Goal: Information Seeking & Learning: Find specific fact

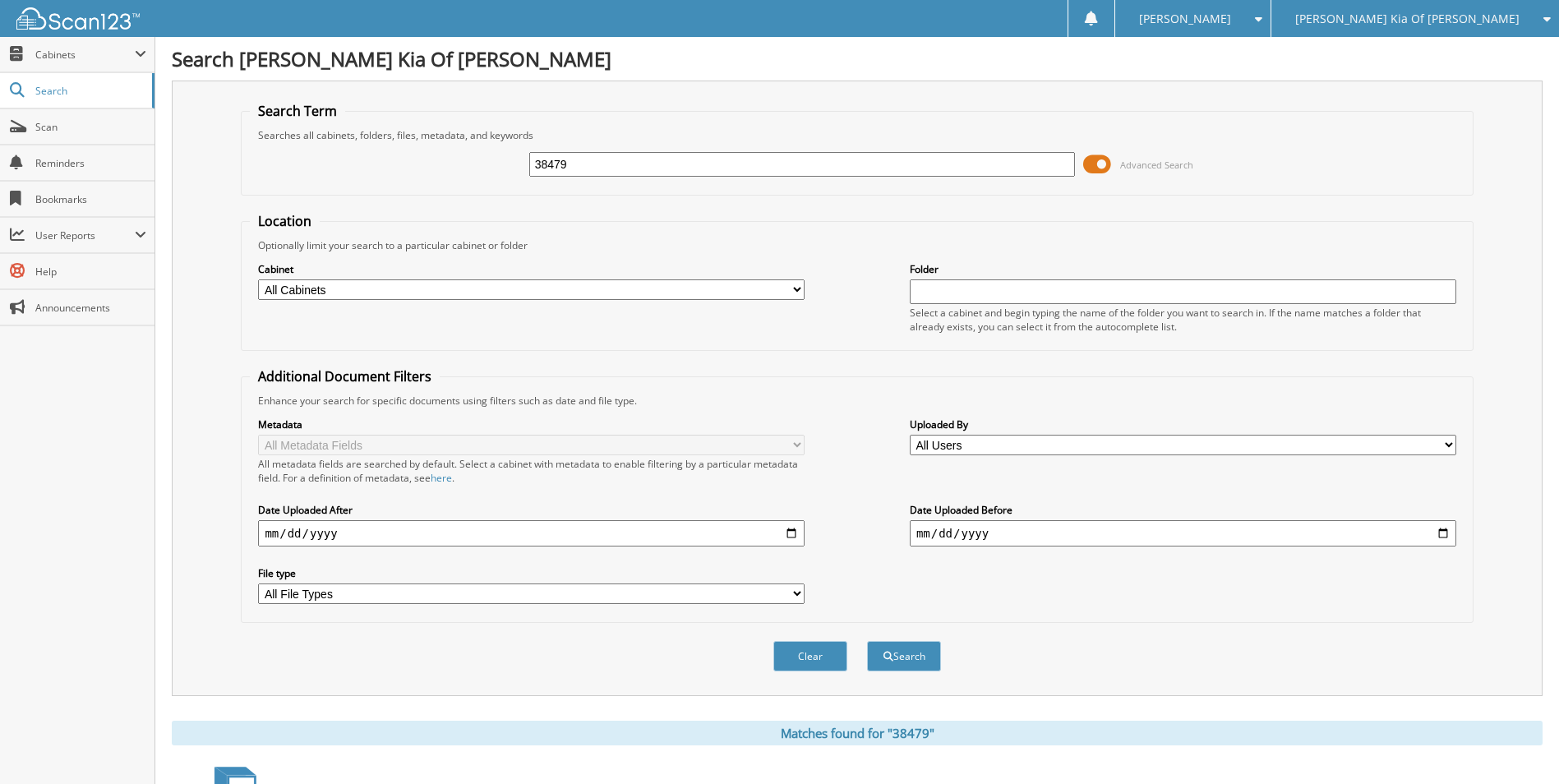
drag, startPoint x: 600, startPoint y: 170, endPoint x: 296, endPoint y: 172, distance: 304.0
click at [310, 169] on div "38479 Advanced Search" at bounding box center [857, 165] width 1214 height 44
type input "87518"
click at [867, 641] on button "Search" at bounding box center [904, 656] width 74 height 30
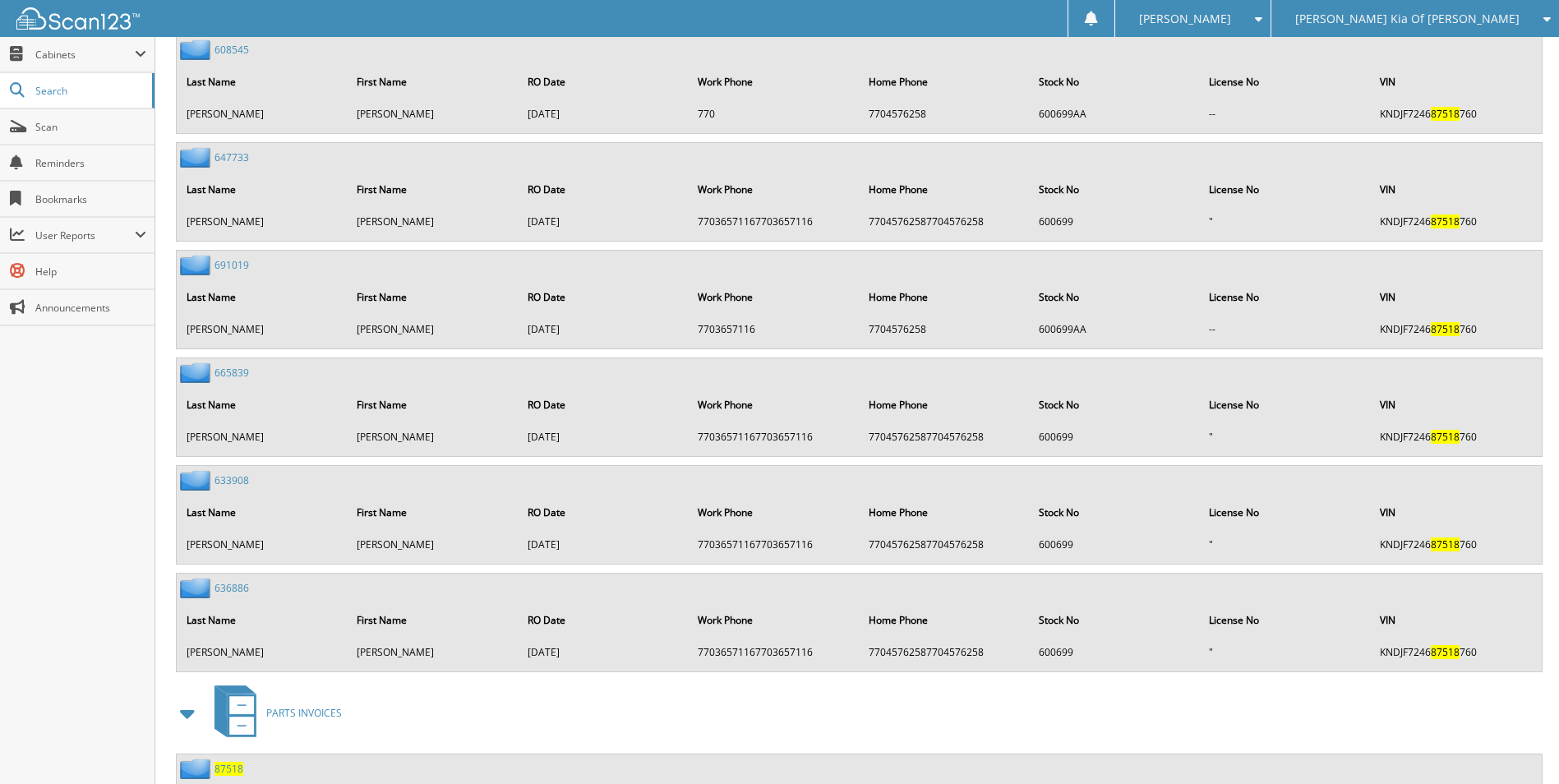
scroll to position [3489, 0]
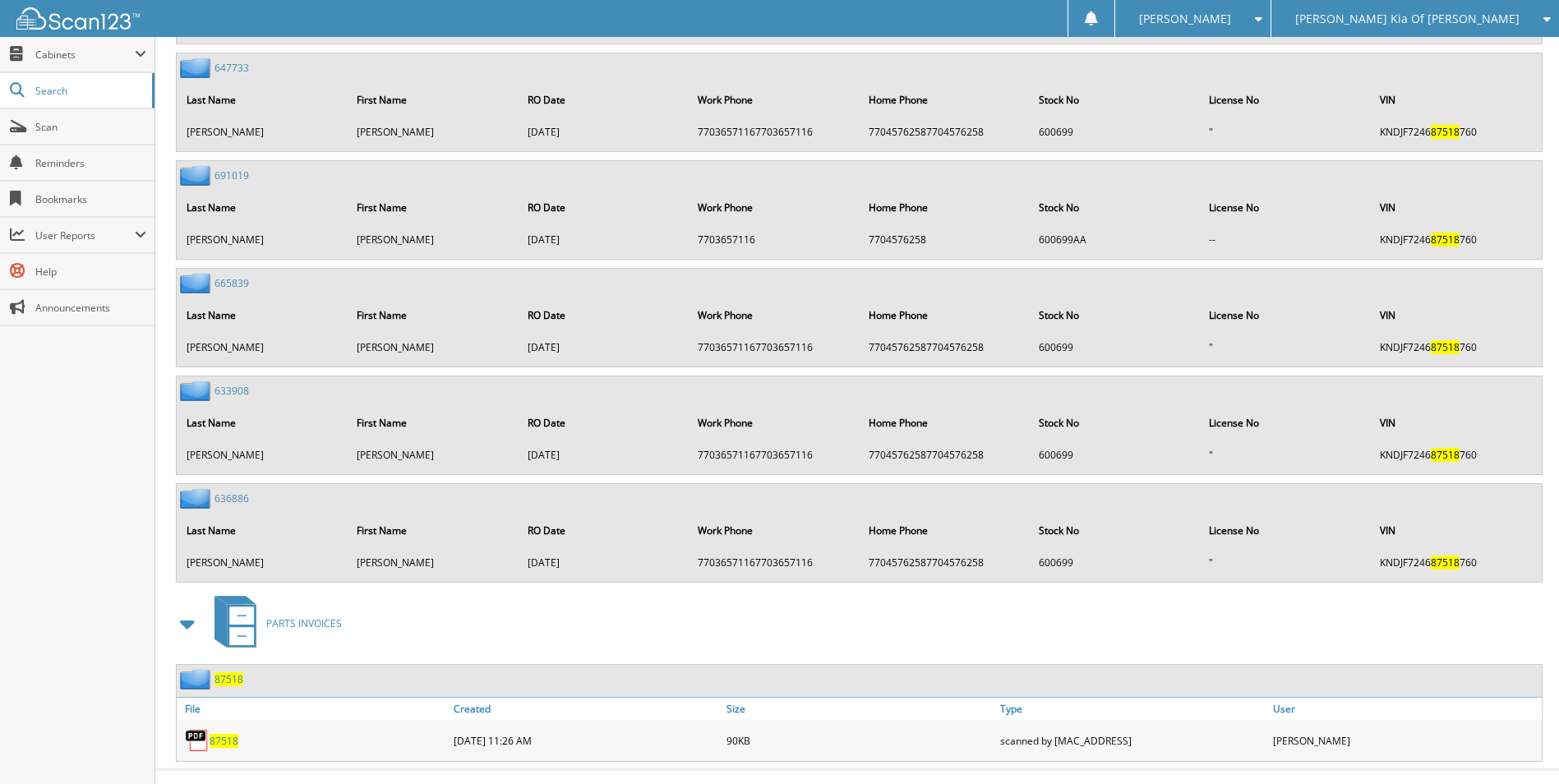
click at [224, 726] on div "87518" at bounding box center [313, 740] width 273 height 33
click at [224, 734] on span "87518" at bounding box center [224, 740] width 29 height 14
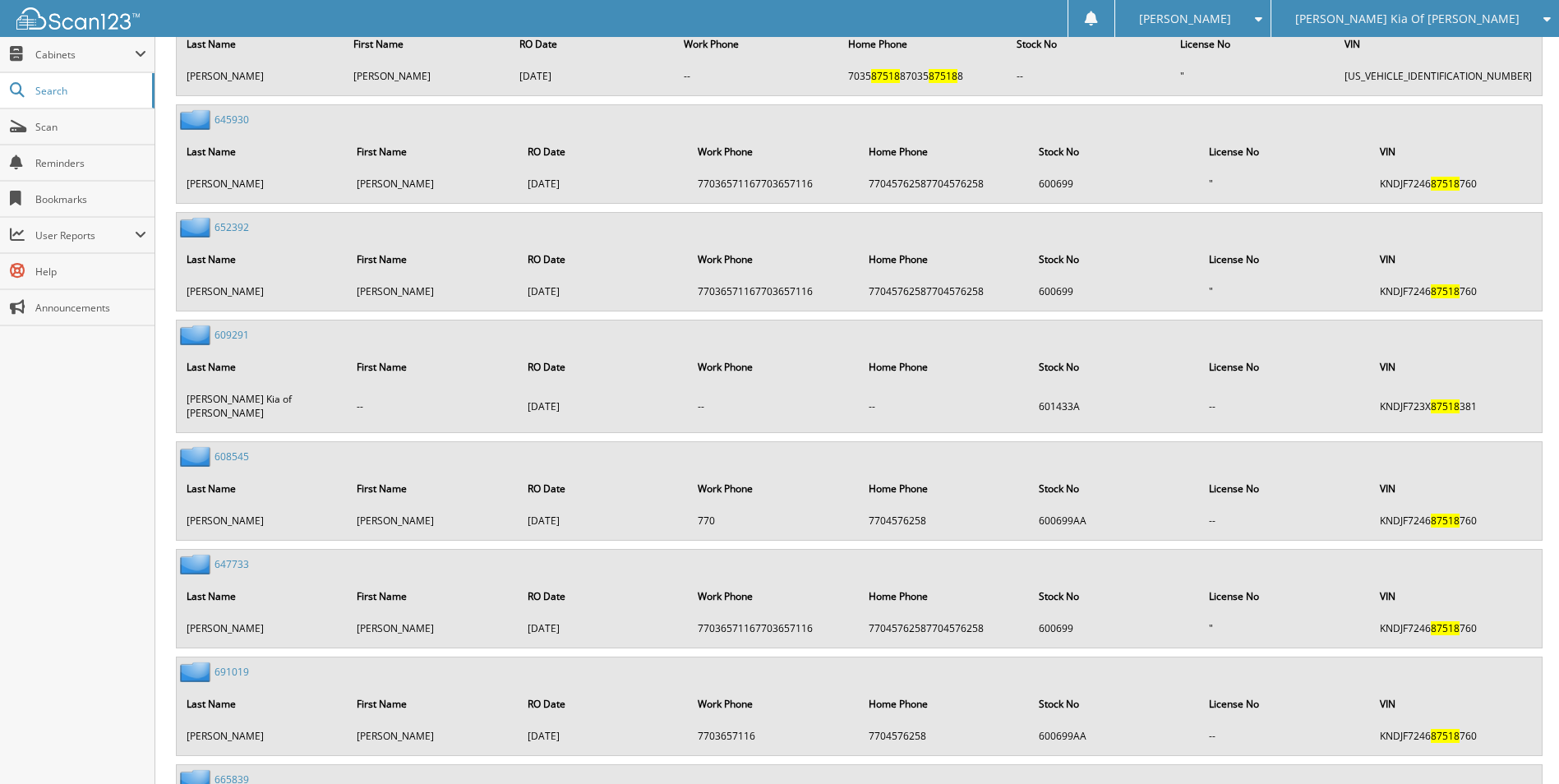
scroll to position [2996, 0]
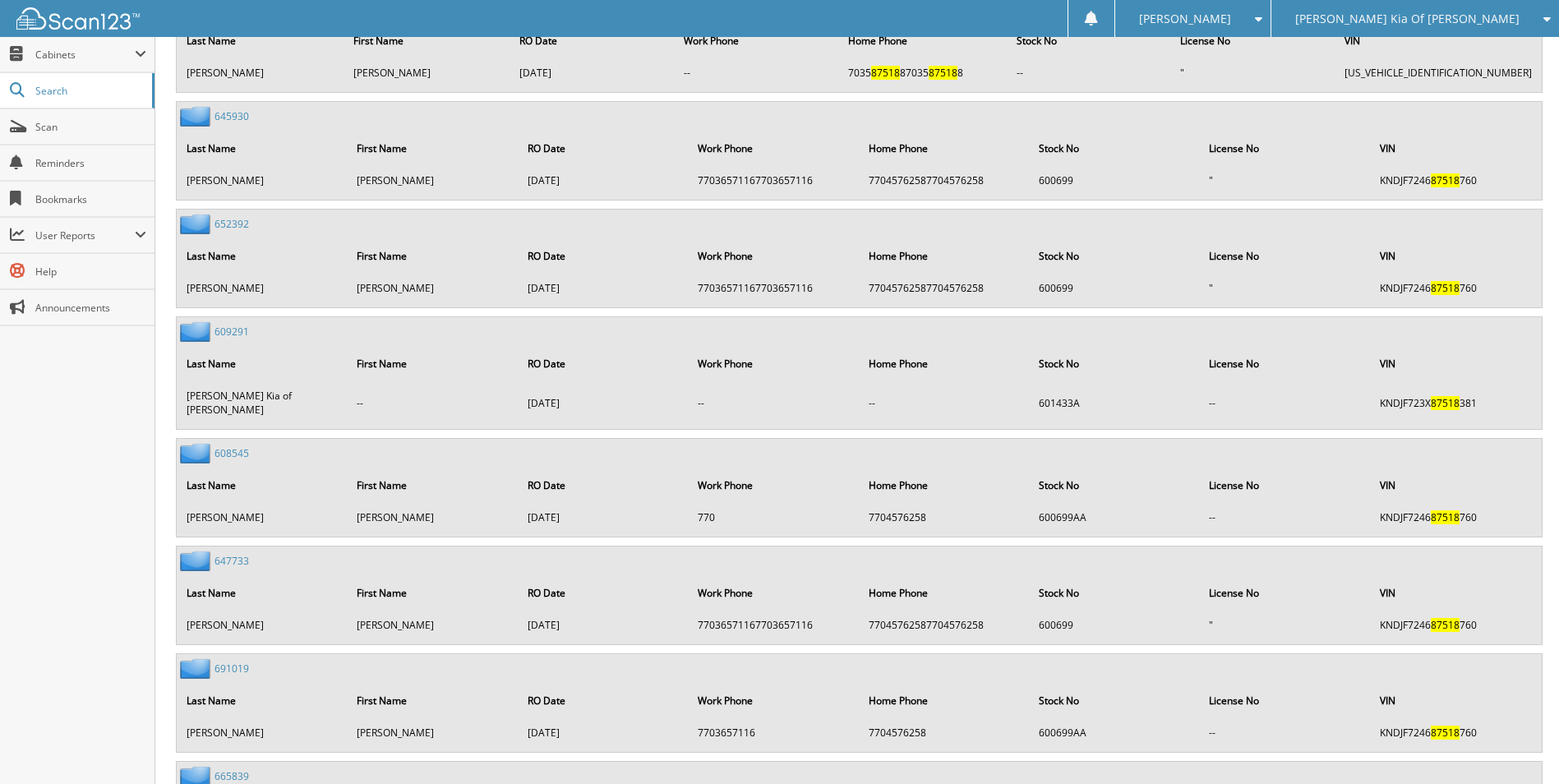
click at [1510, 17] on span "[PERSON_NAME] Kia Of [PERSON_NAME]" at bounding box center [1408, 19] width 225 height 10
click at [1478, 54] on link "[PERSON_NAME] Acura" at bounding box center [1416, 51] width 288 height 29
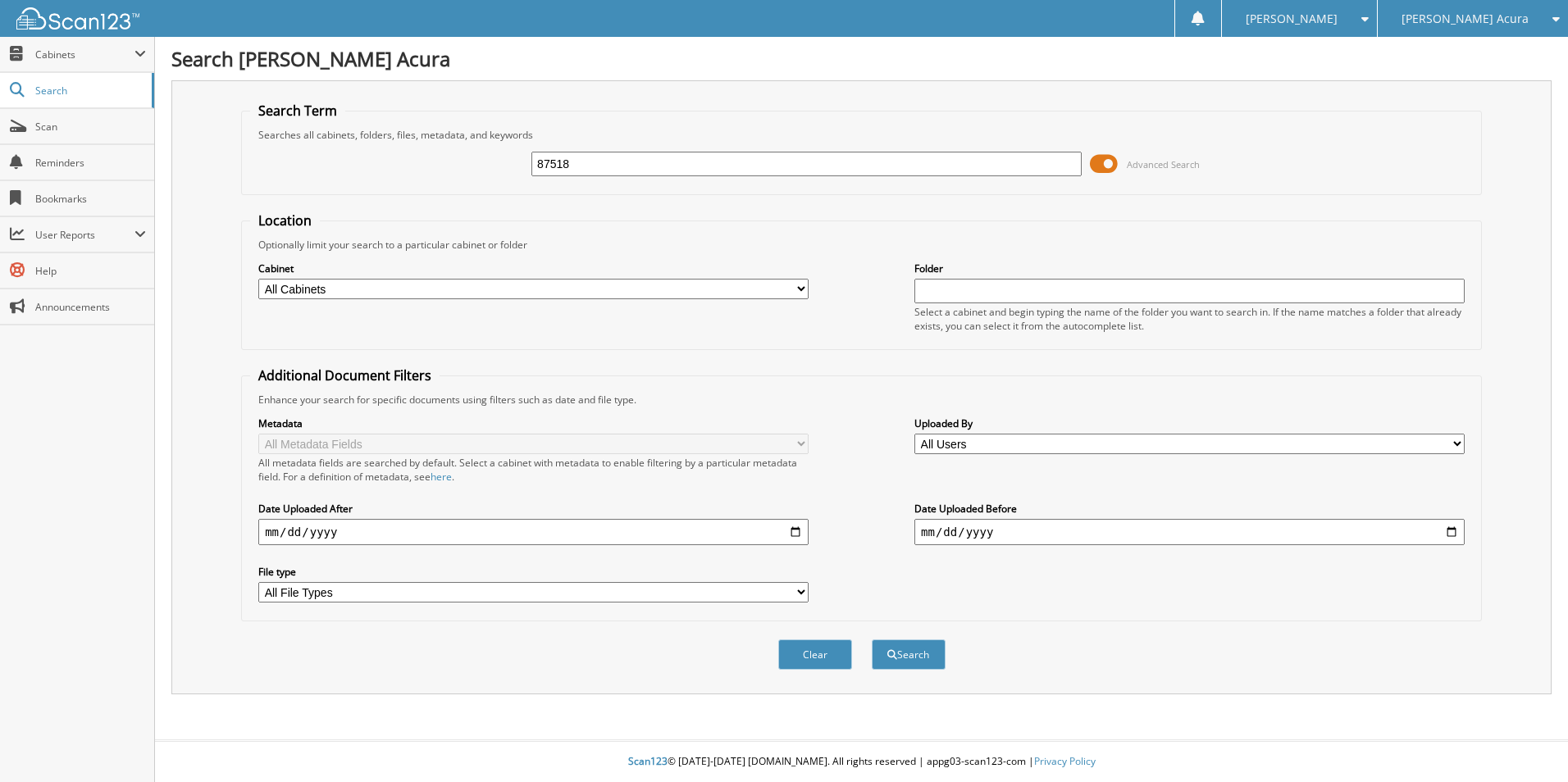
type input "87518"
click at [872, 639] on button "Search" at bounding box center [909, 654] width 74 height 30
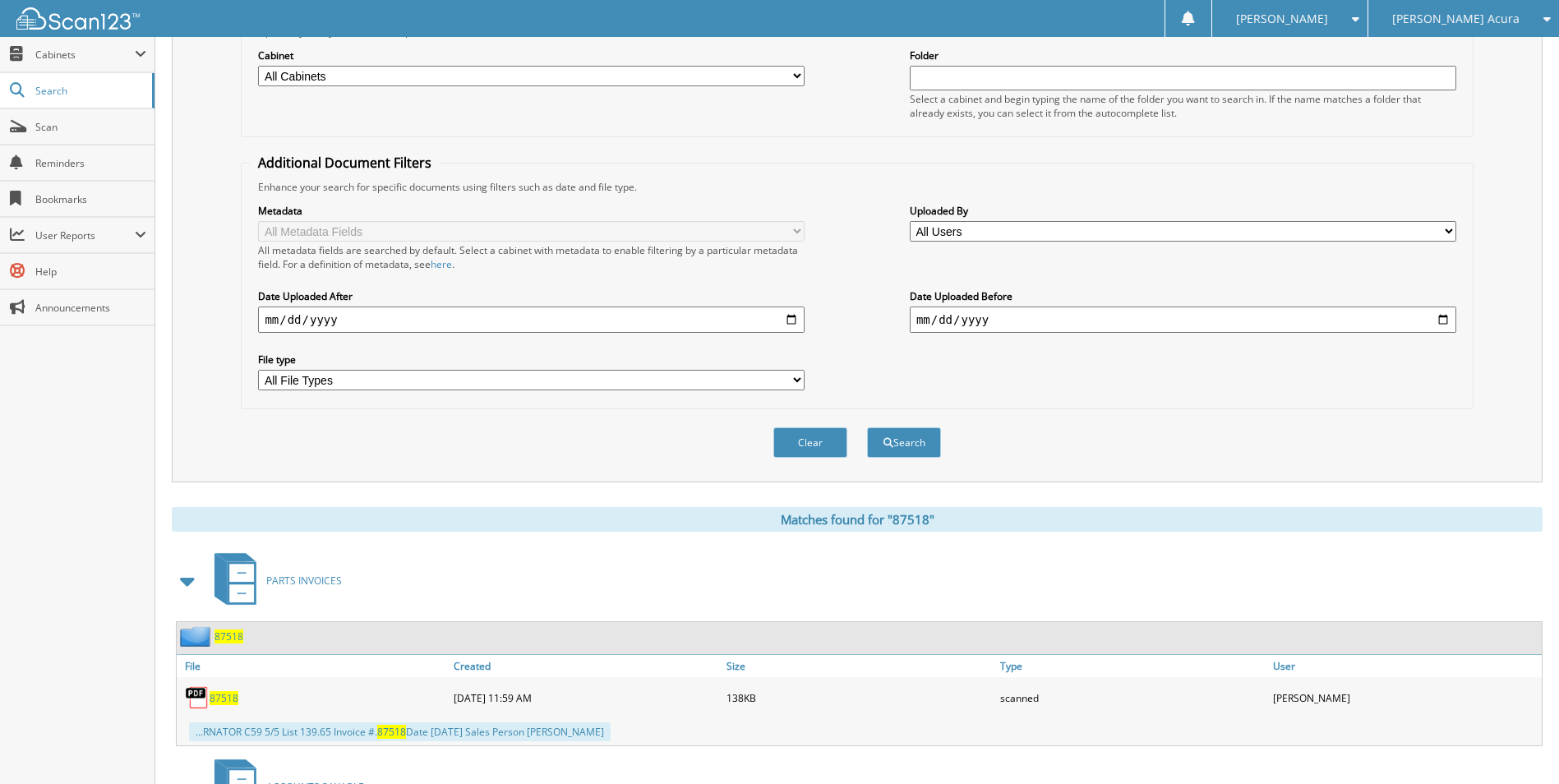
scroll to position [575, 0]
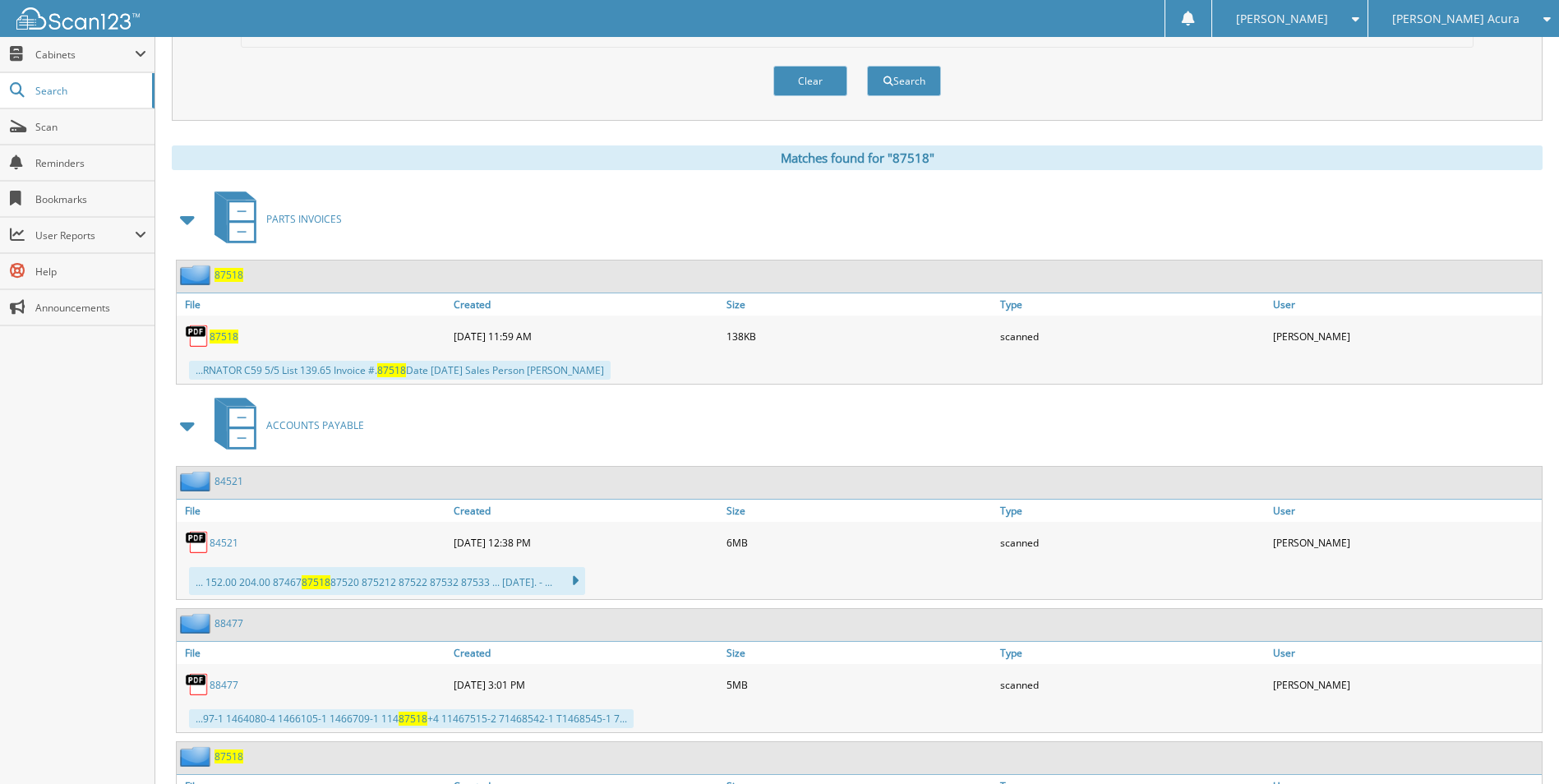
click at [216, 333] on span "87518" at bounding box center [224, 336] width 29 height 14
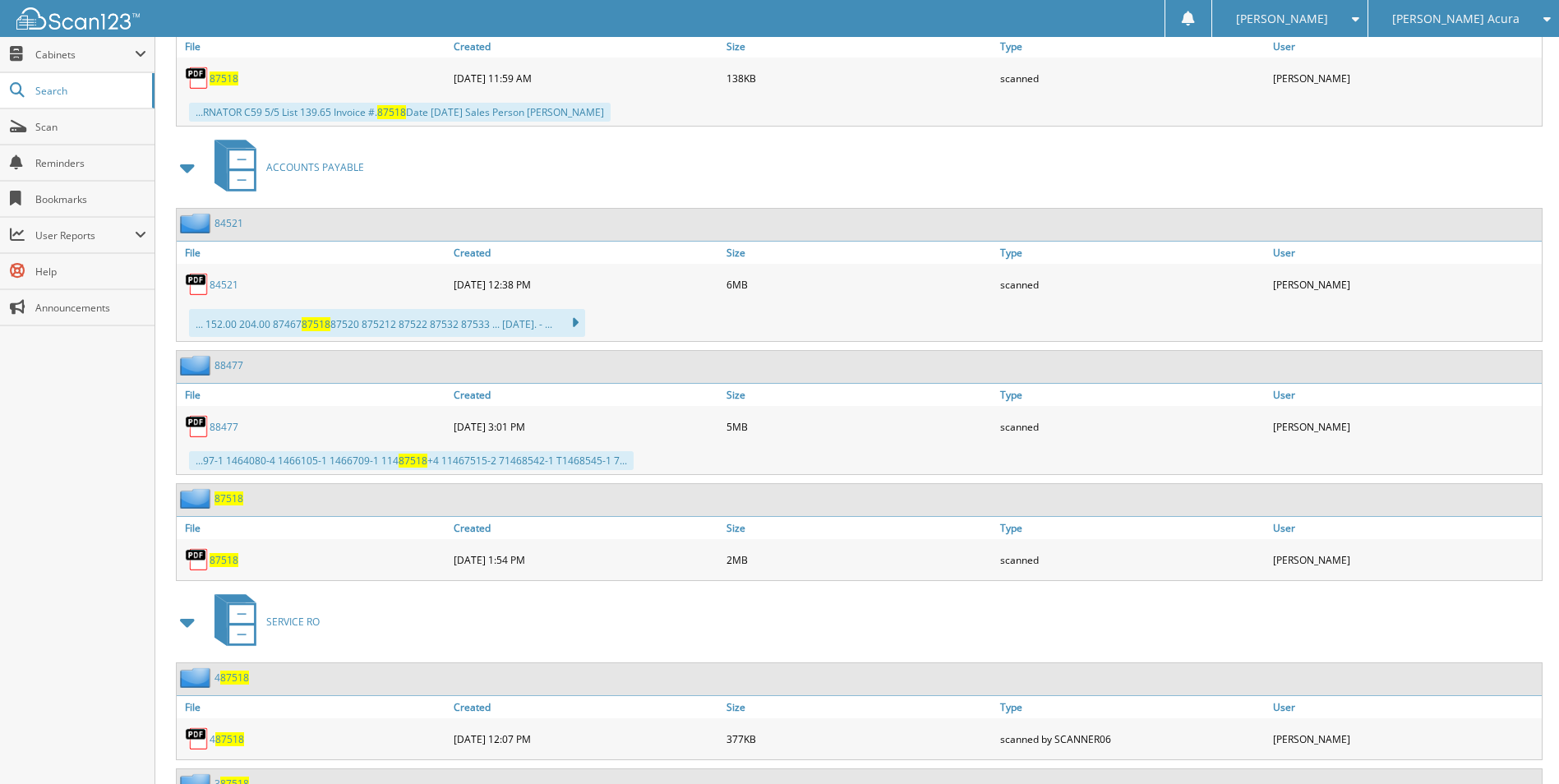
scroll to position [835, 0]
click at [225, 558] on span "87518" at bounding box center [224, 558] width 29 height 14
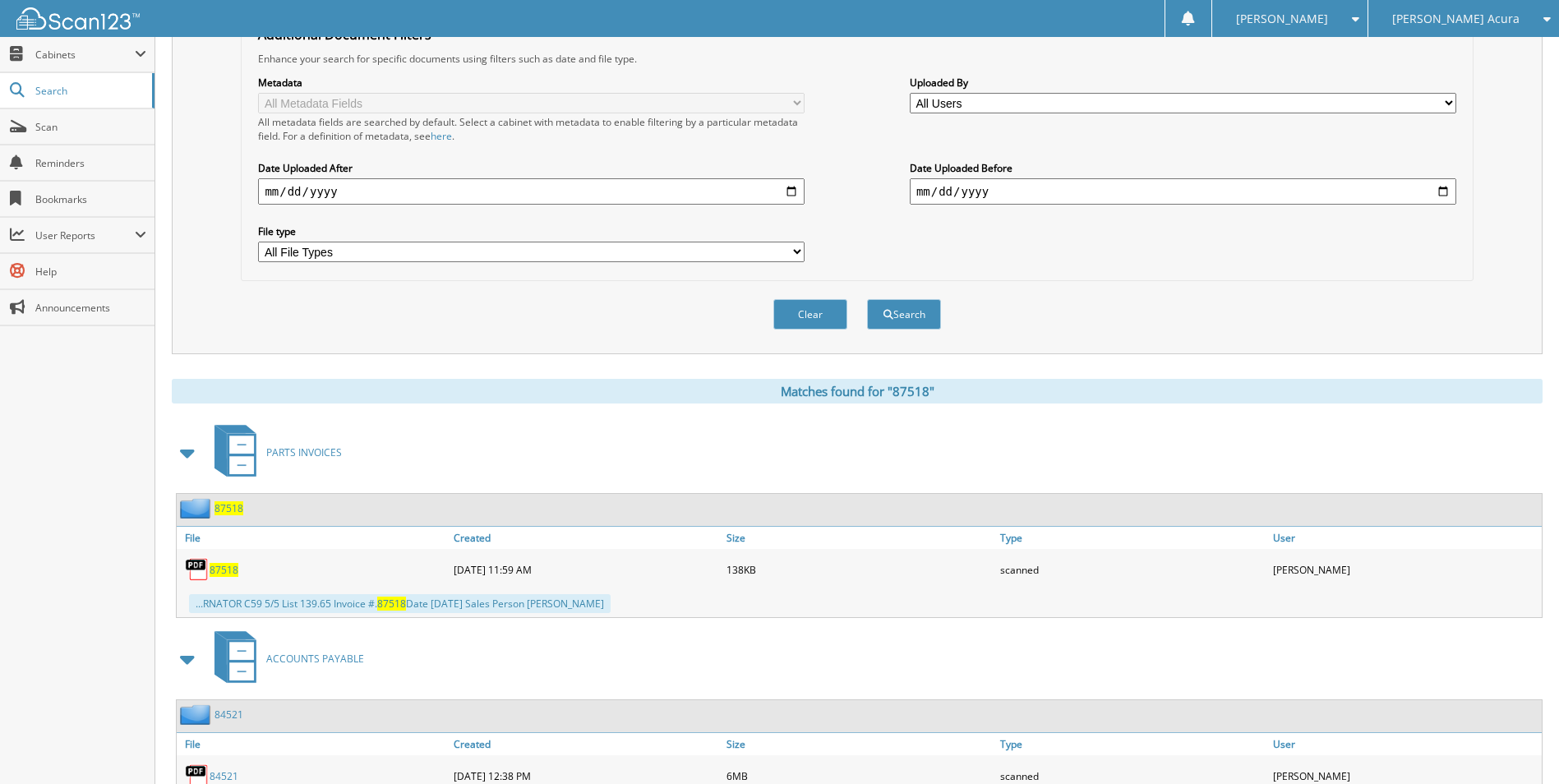
scroll to position [0, 0]
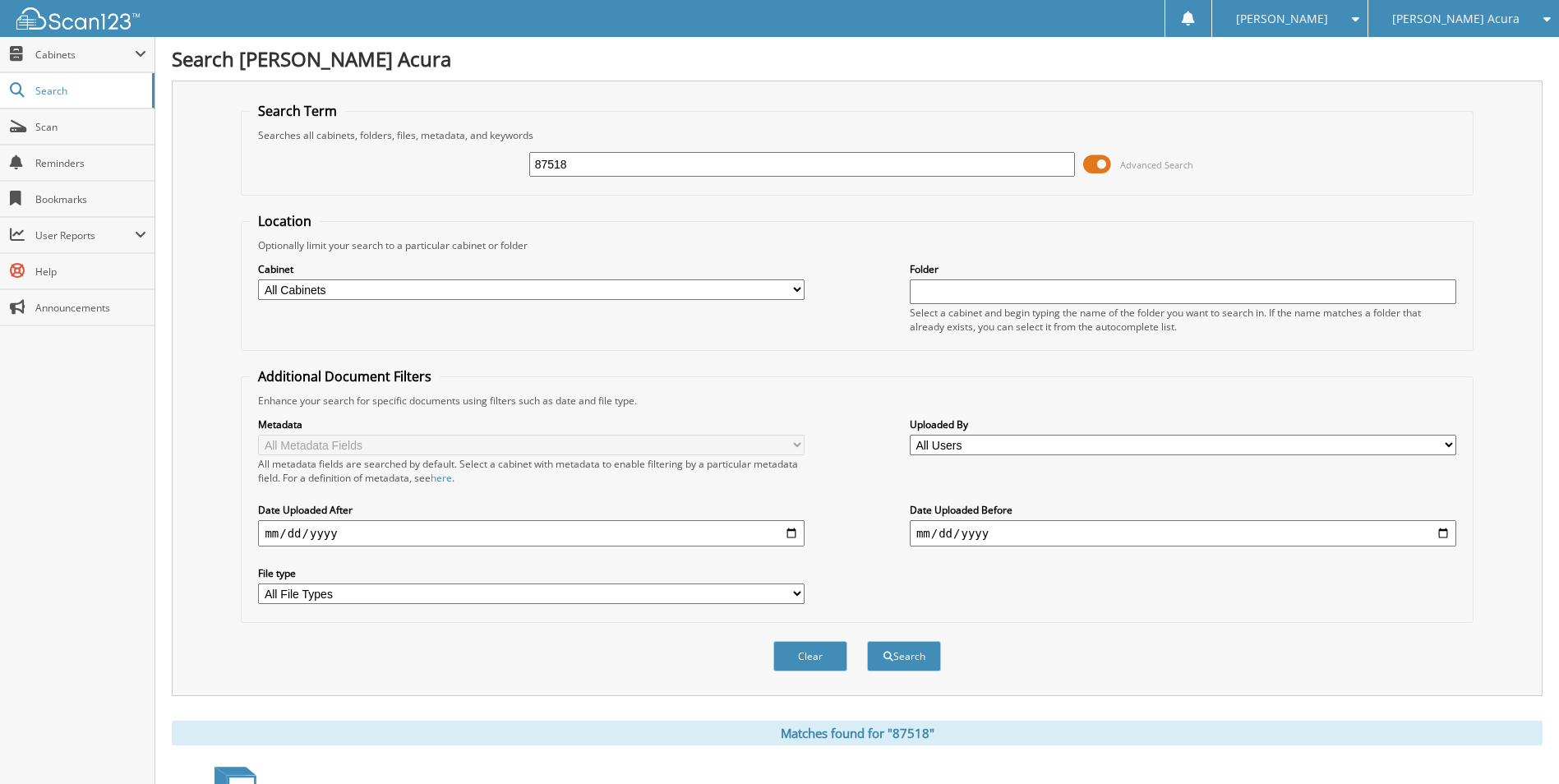
drag, startPoint x: 680, startPoint y: 155, endPoint x: 490, endPoint y: 165, distance: 190.3
click at [490, 165] on div "87518 Advanced Search" at bounding box center [857, 165] width 1214 height 44
type input "87516"
click at [867, 641] on button "Search" at bounding box center [904, 656] width 74 height 30
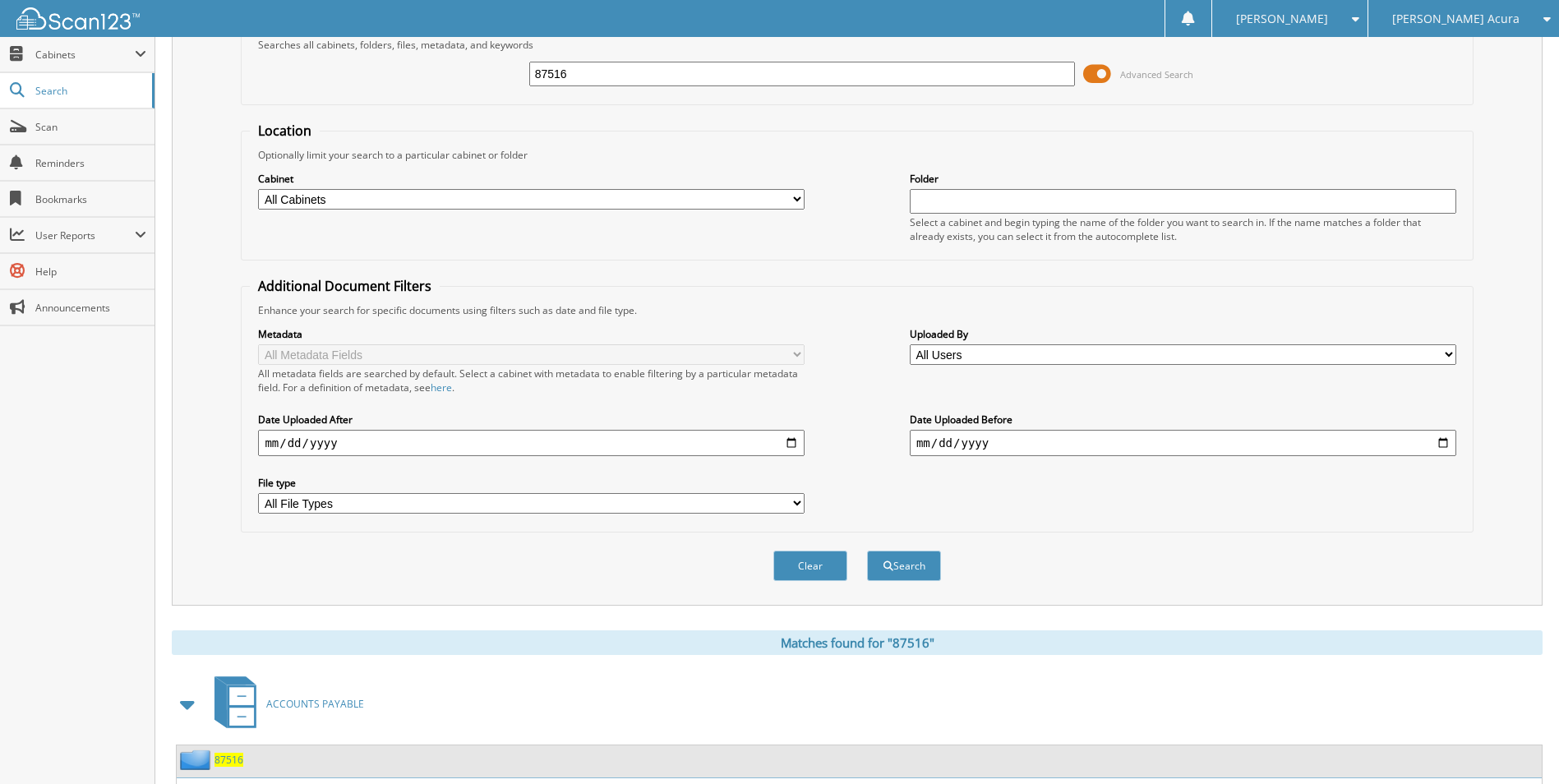
scroll to position [493, 0]
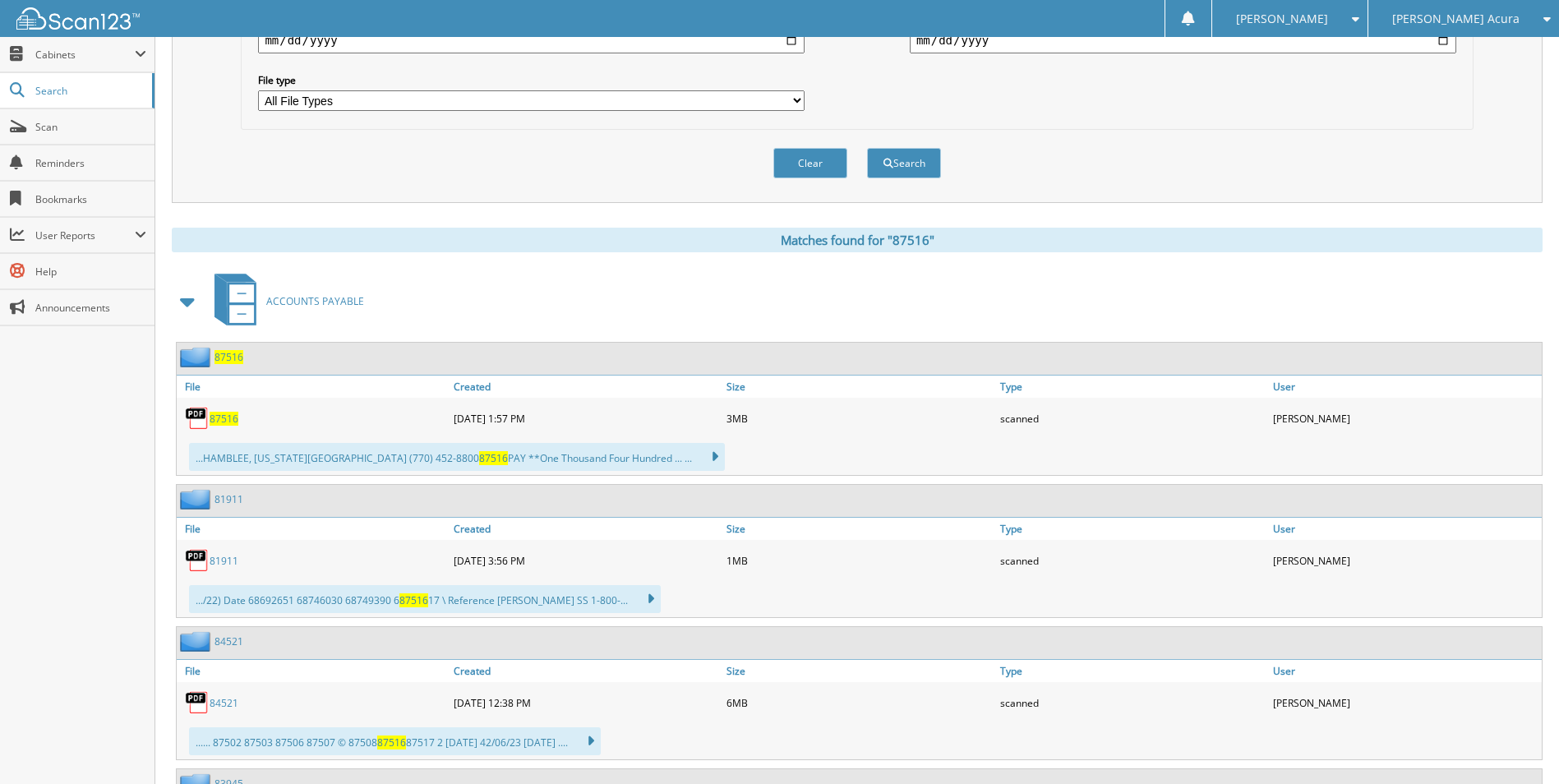
click at [226, 421] on span "87516" at bounding box center [224, 419] width 29 height 14
